Goal: Obtain resource: Obtain resource

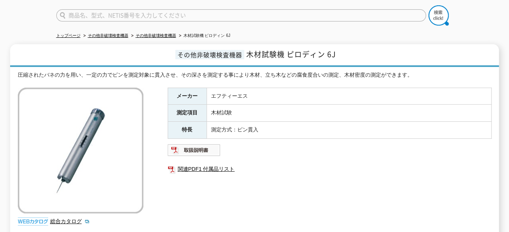
scroll to position [81, 0]
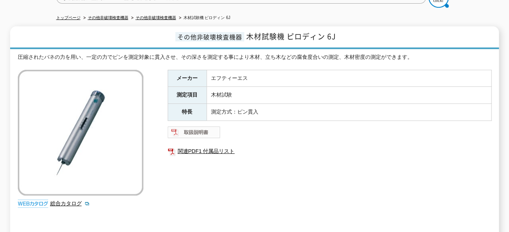
click at [207, 129] on img at bounding box center [194, 132] width 53 height 13
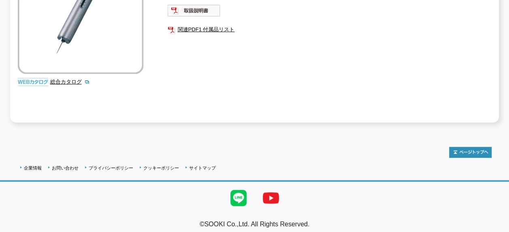
scroll to position [121, 0]
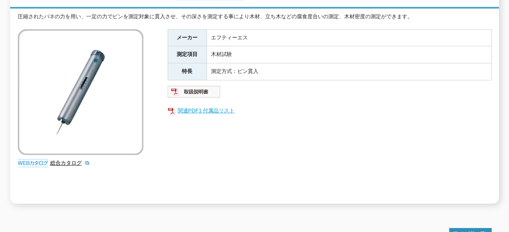
click at [202, 106] on link "関連PDF1 付属品リスト" at bounding box center [330, 110] width 324 height 11
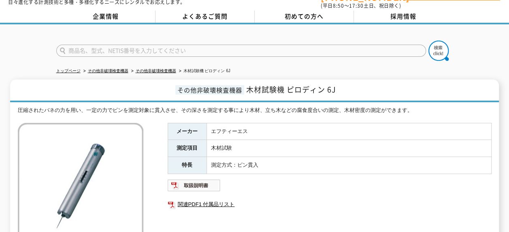
scroll to position [121, 0]
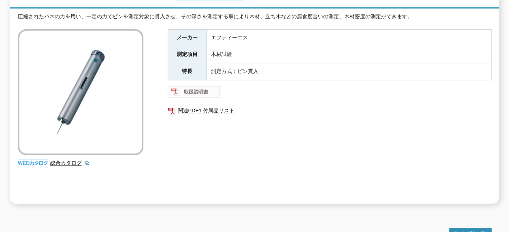
click at [204, 85] on img at bounding box center [194, 91] width 53 height 13
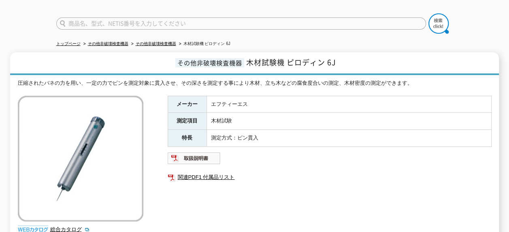
scroll to position [0, 0]
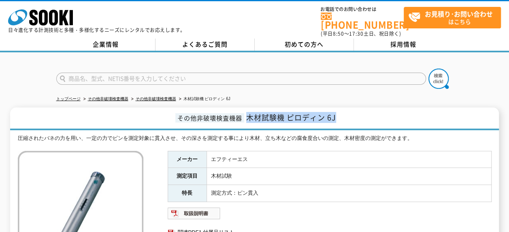
drag, startPoint x: 249, startPoint y: 111, endPoint x: 337, endPoint y: 107, distance: 88.4
click at [337, 107] on h1 "その他非破壊検査機器 木材試験機 ピロディン 6J" at bounding box center [254, 118] width 489 height 23
drag, startPoint x: 337, startPoint y: 107, endPoint x: 331, endPoint y: 113, distance: 8.3
copy span "木材試験機 ピロディン 6J"
